Goal: Find specific page/section: Find specific page/section

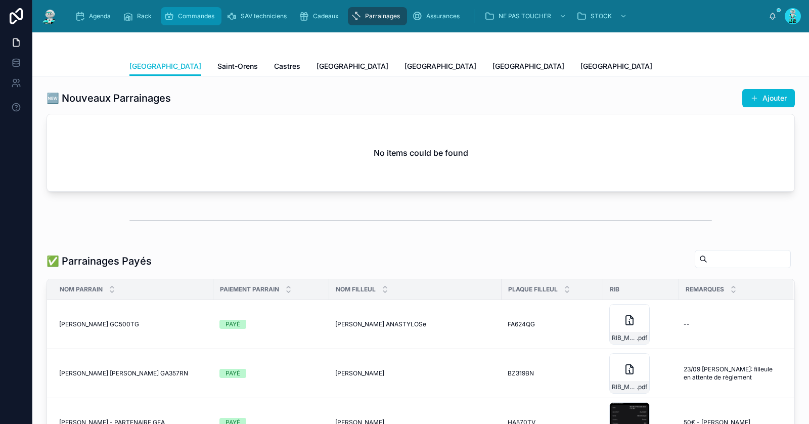
click at [187, 21] on div "Commandes" at bounding box center [191, 16] width 55 height 16
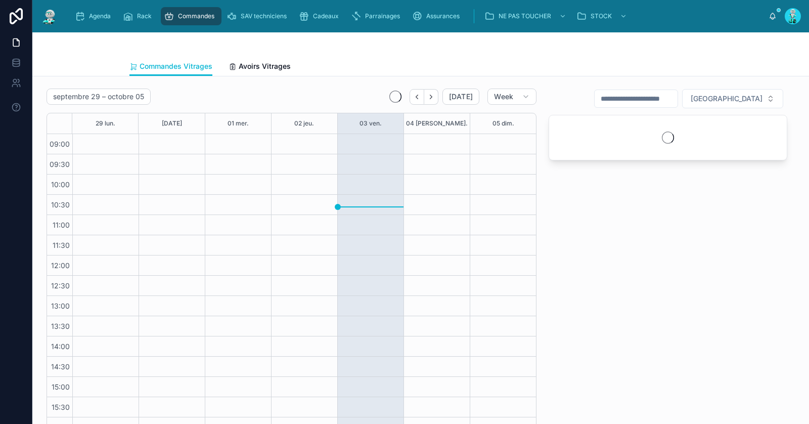
scroll to position [58, 0]
click at [102, 18] on span "Agenda" at bounding box center [100, 16] width 22 height 8
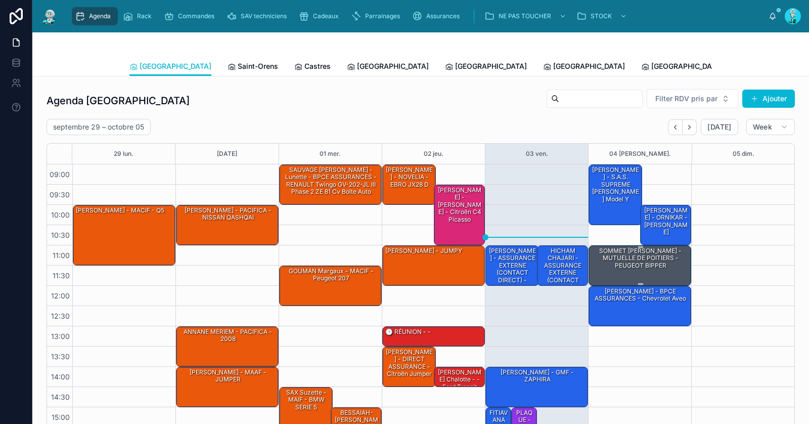
click at [644, 254] on div "SOMMET George - MUTUELLE DE POITIERS - PEUGEOT BIPPER" at bounding box center [641, 258] width 100 height 24
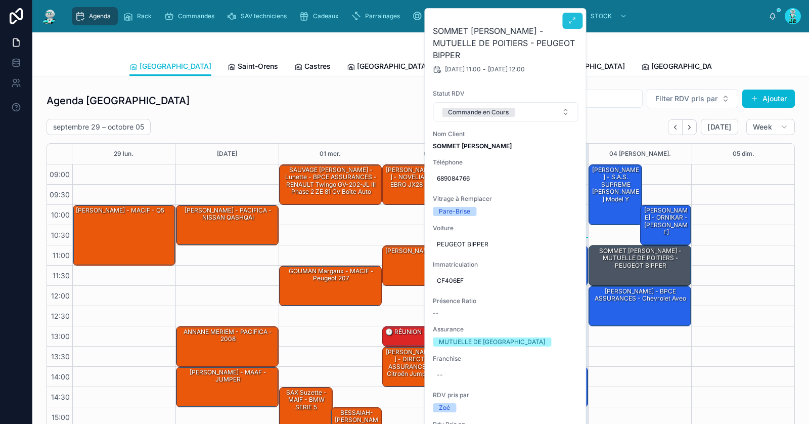
click at [571, 20] on icon at bounding box center [572, 21] width 8 height 8
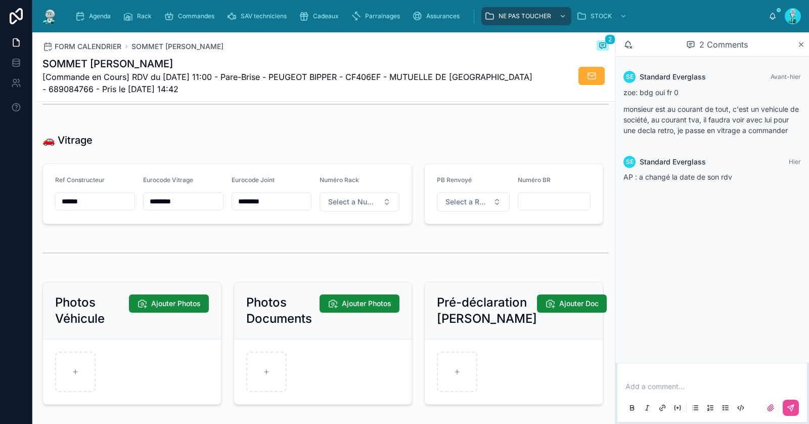
scroll to position [1224, 0]
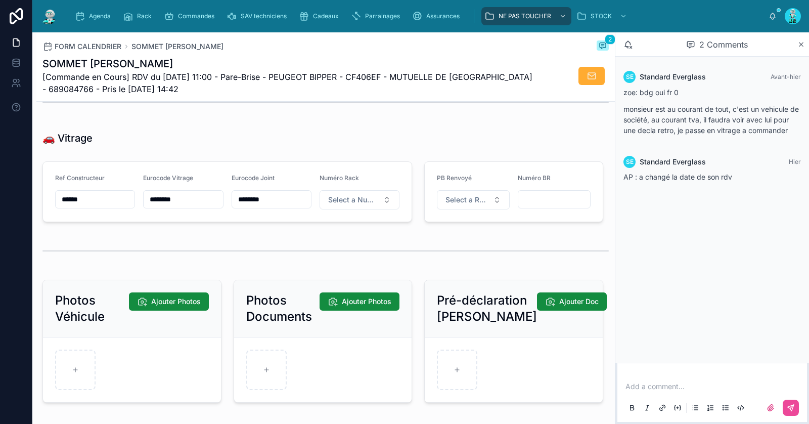
click at [168, 192] on input "********" at bounding box center [183, 199] width 79 height 14
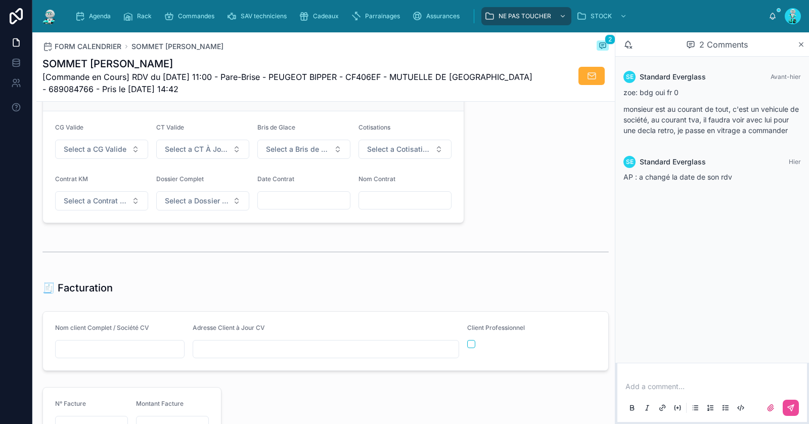
scroll to position [829, 0]
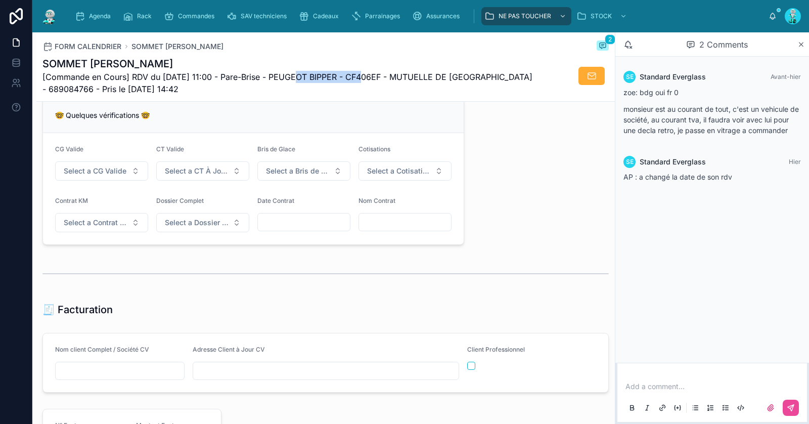
drag, startPoint x: 290, startPoint y: 72, endPoint x: 358, endPoint y: 71, distance: 68.3
click at [358, 71] on span "[Commande en Cours] RDV du 04/10/2025 11:00 - Pare-Brise - PEUGEOT BIPPER - CF4…" at bounding box center [287, 83] width 490 height 24
drag, startPoint x: 636, startPoint y: 175, endPoint x: 753, endPoint y: 181, distance: 117.0
click at [753, 181] on div "AP : a changé la date de son rdv" at bounding box center [711, 177] width 177 height 10
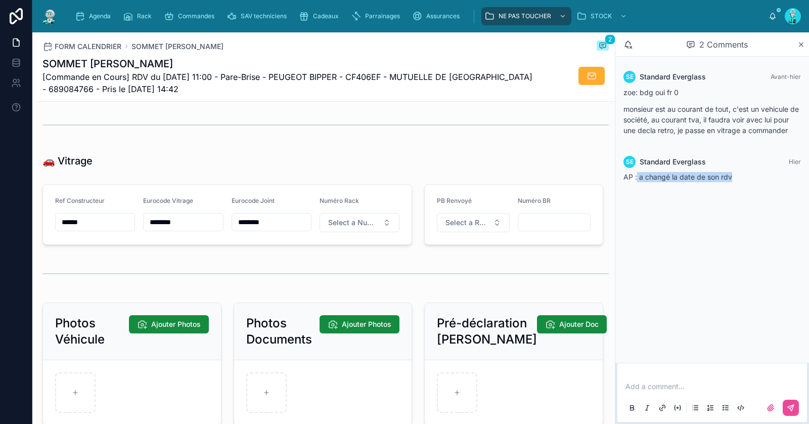
scroll to position [1206, 0]
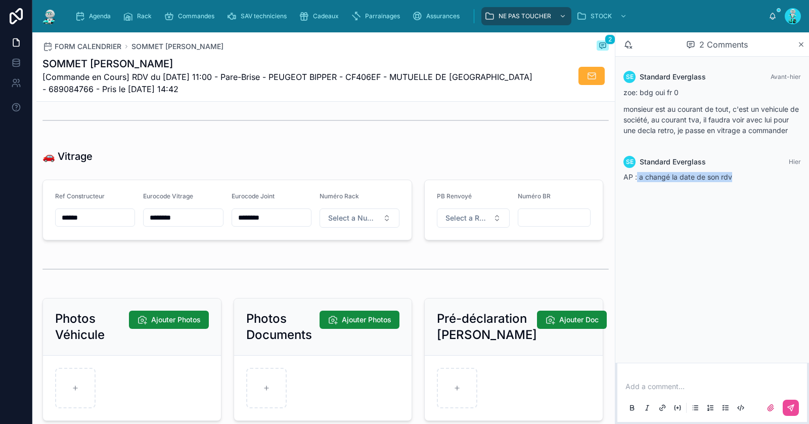
click at [669, 227] on div "SE Standard Everglass Avant-hier zoe: bdg oui fr 0 monsieur est au courant de t…" at bounding box center [712, 210] width 194 height 306
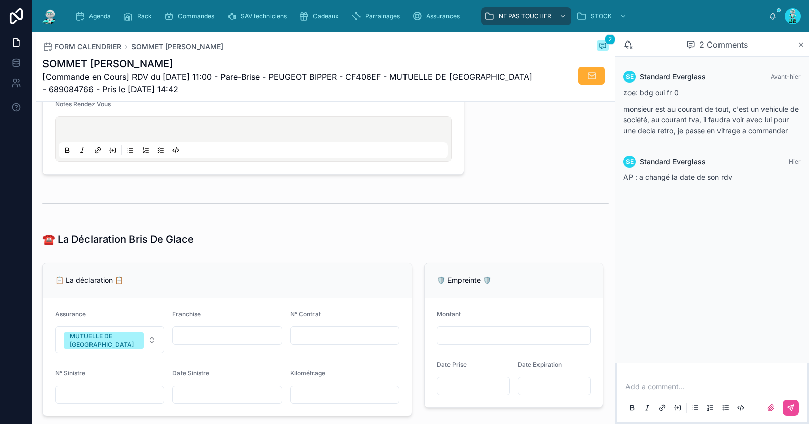
scroll to position [0, 0]
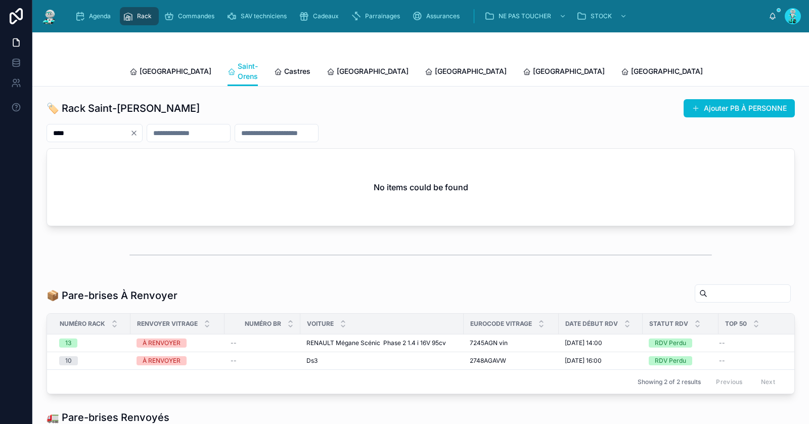
click at [148, 71] on link "[GEOGRAPHIC_DATA]" at bounding box center [170, 72] width 82 height 20
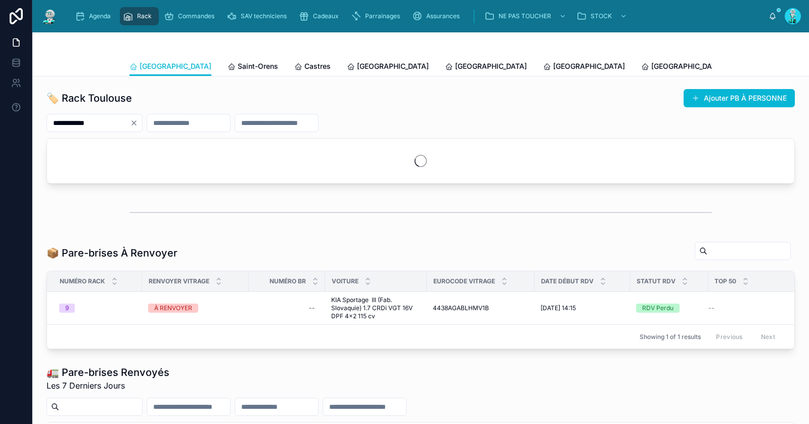
click at [138, 125] on icon "Clear" at bounding box center [134, 123] width 8 height 8
click at [126, 125] on input "text" at bounding box center [88, 123] width 83 height 14
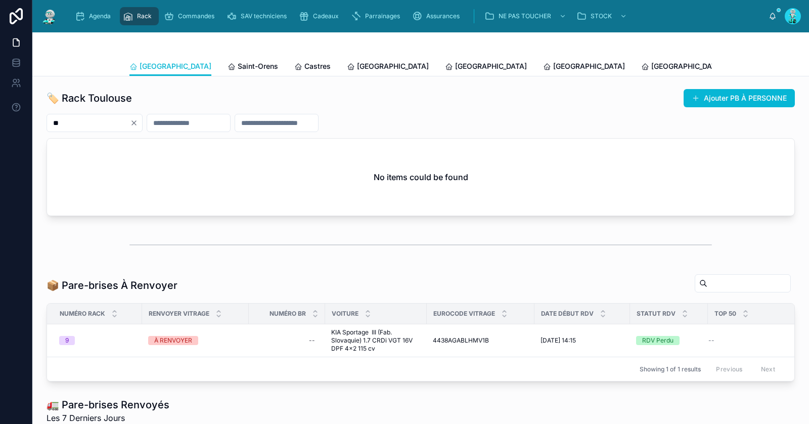
type input "*"
